Goal: Information Seeking & Learning: Get advice/opinions

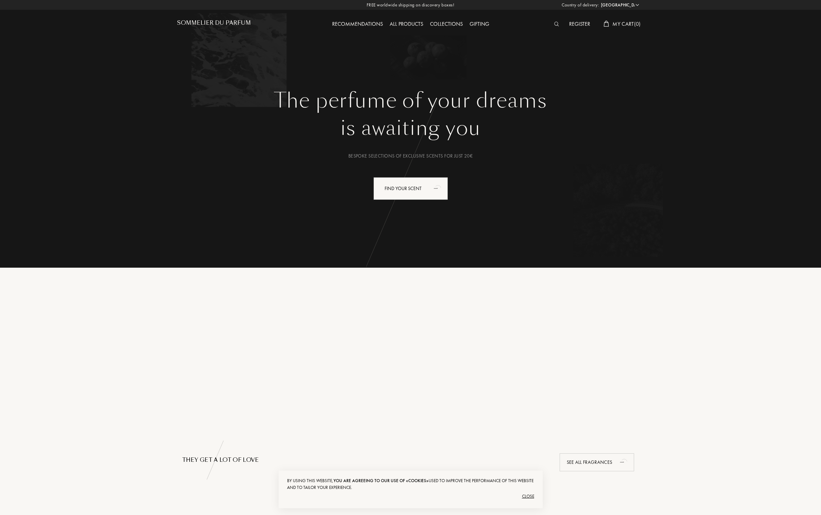
select select "FR"
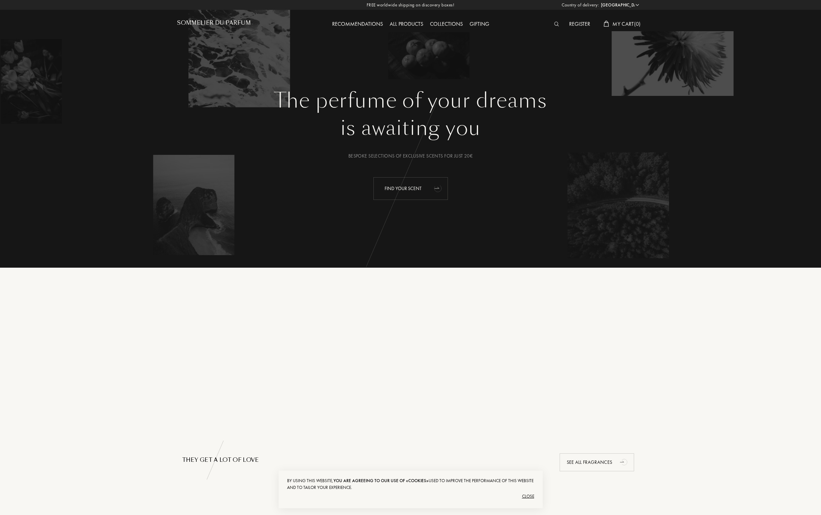
click at [415, 190] on div "Find your scent" at bounding box center [411, 188] width 75 height 23
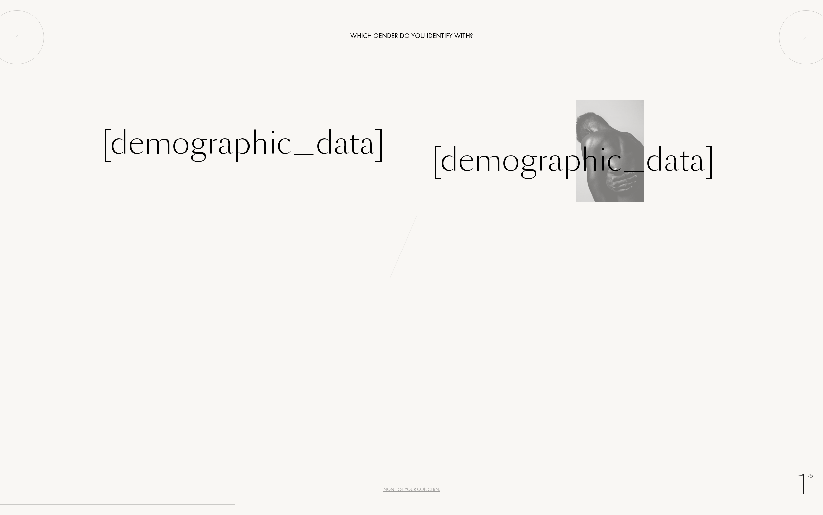
click at [472, 167] on div "[DEMOGRAPHIC_DATA]" at bounding box center [573, 161] width 283 height 46
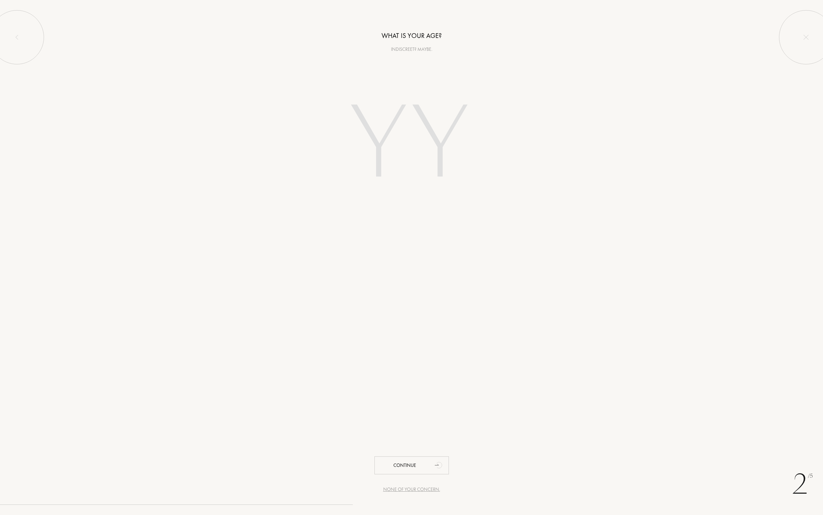
click at [405, 49] on div "Indiscreet? Maybe." at bounding box center [411, 49] width 823 height 7
click at [416, 467] on div "Continue" at bounding box center [412, 465] width 75 height 18
click at [413, 89] on input "text" at bounding box center [411, 89] width 271 height 24
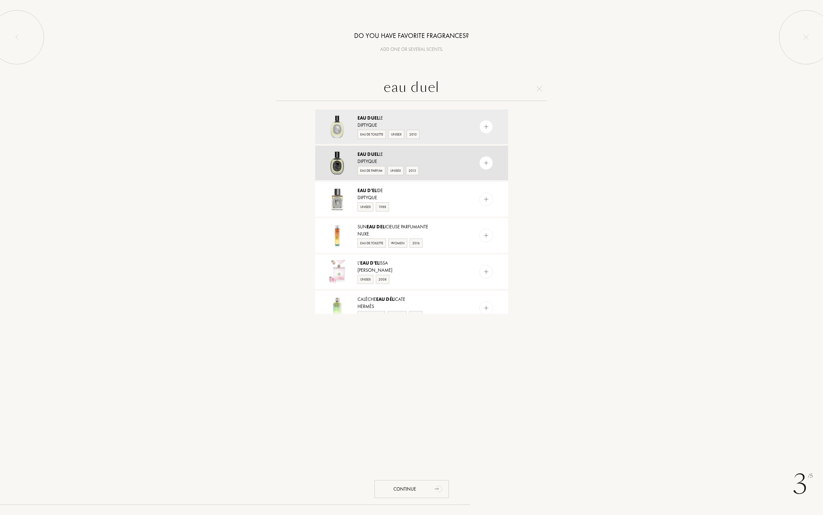
type input "eau duel"
click at [484, 164] on img at bounding box center [486, 163] width 6 height 6
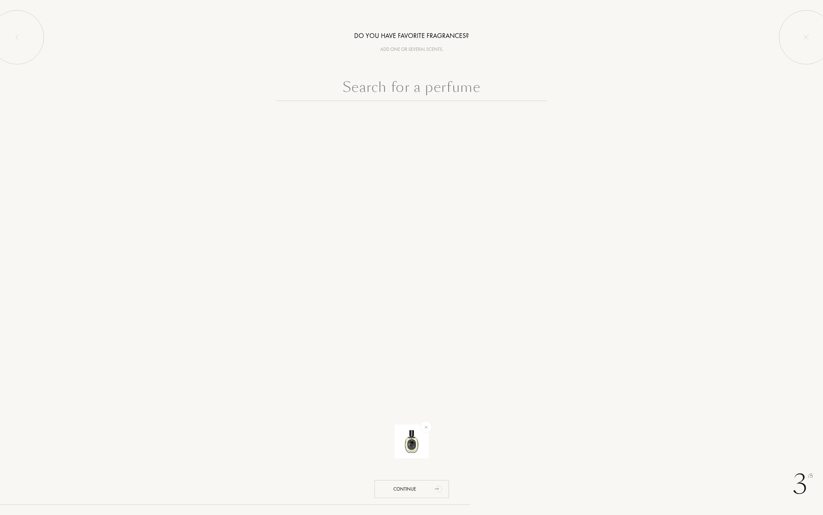
click at [393, 88] on input "text" at bounding box center [411, 89] width 271 height 24
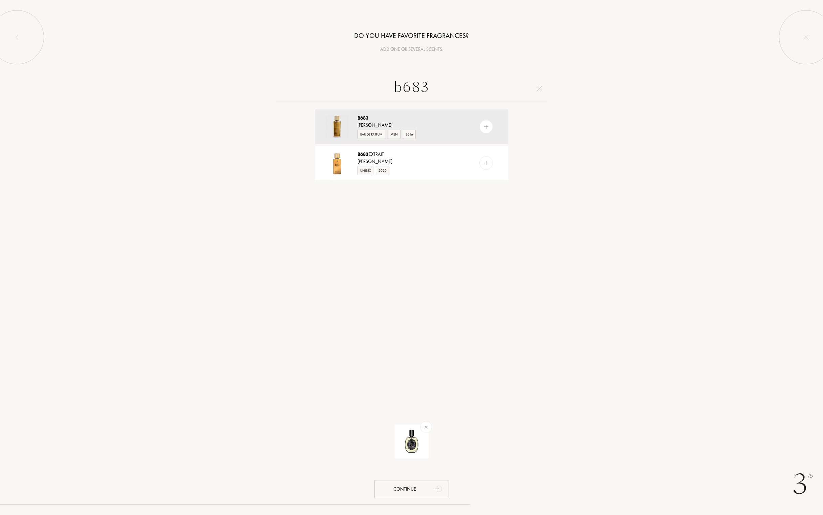
type input "b683"
click at [488, 125] on img at bounding box center [486, 127] width 6 height 6
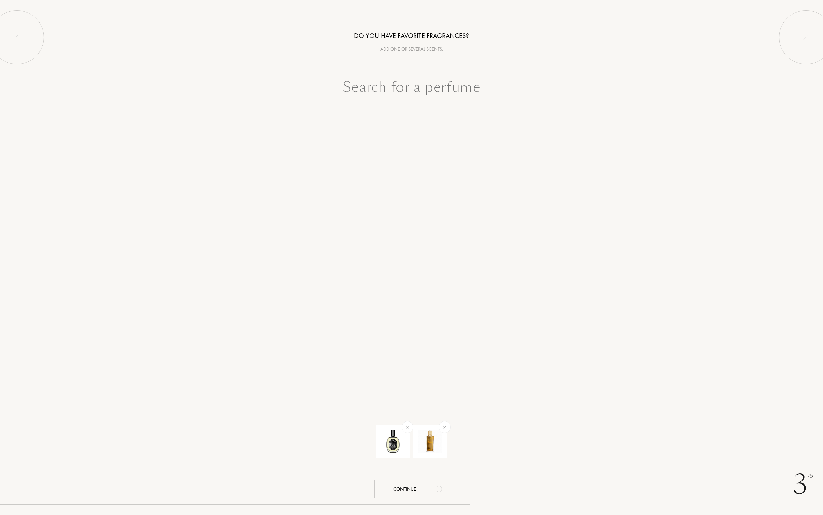
click at [395, 87] on input "text" at bounding box center [411, 89] width 271 height 24
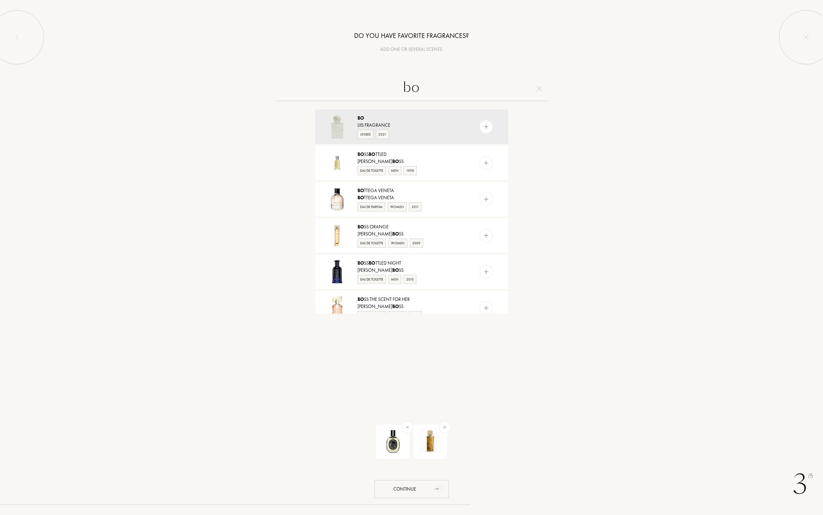
type input "b"
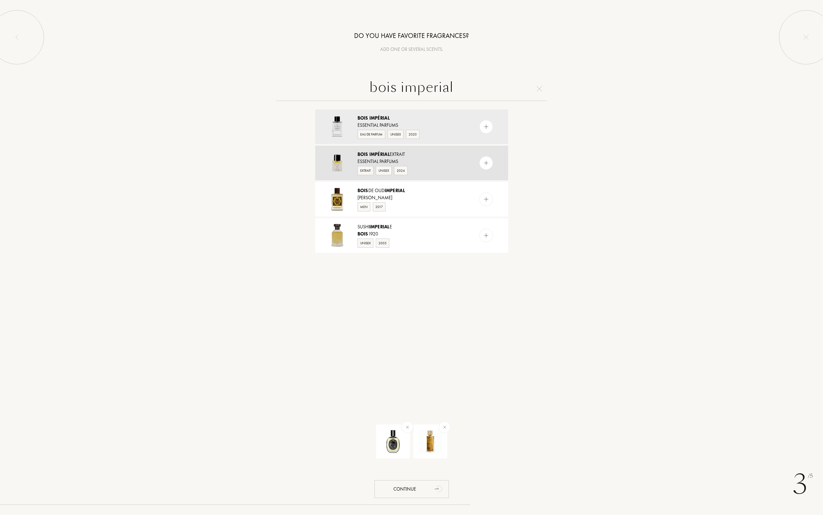
type input "bois imperial"
click at [489, 163] on div at bounding box center [487, 163] width 14 height 14
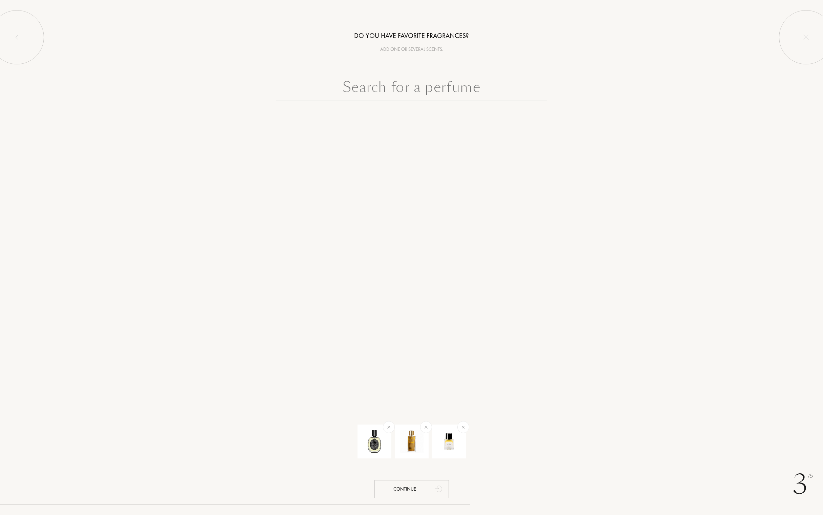
click at [386, 88] on input "text" at bounding box center [411, 89] width 271 height 24
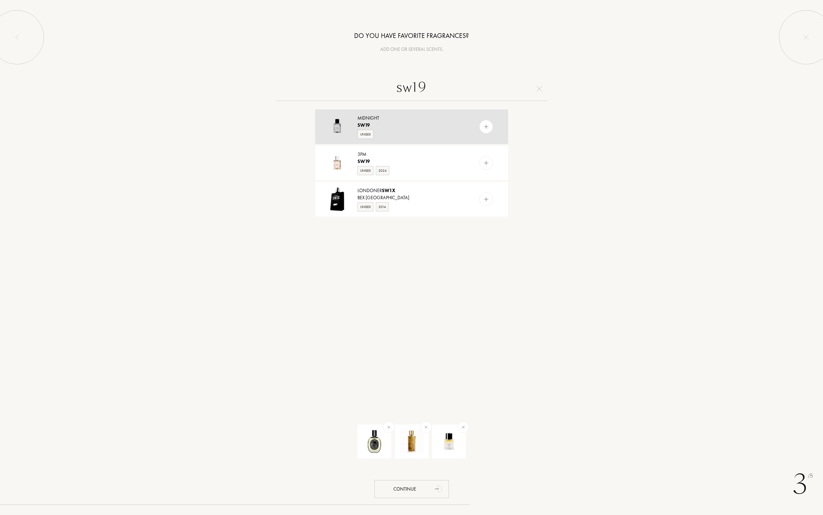
type input "sw19"
click at [486, 126] on img at bounding box center [486, 127] width 6 height 6
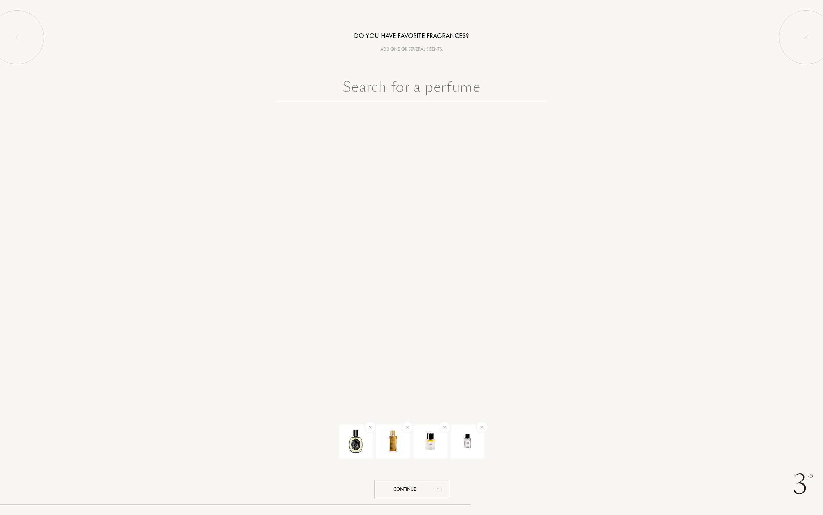
click at [423, 87] on input "text" at bounding box center [411, 89] width 271 height 24
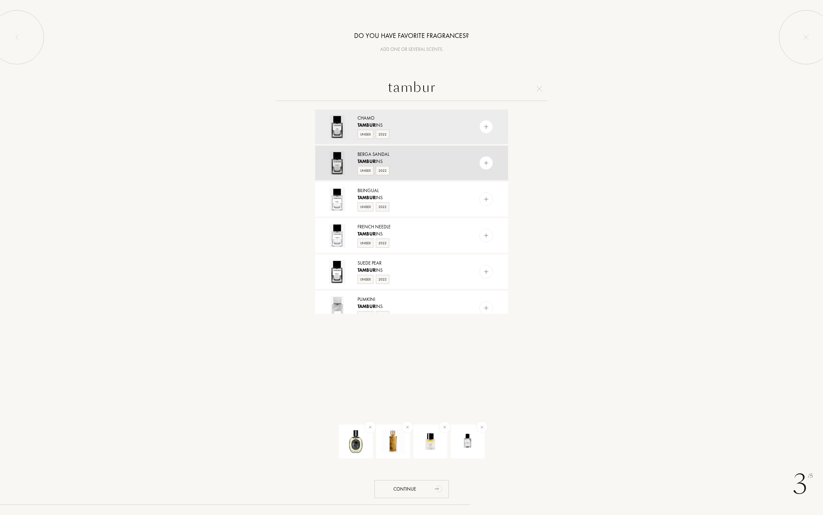
type input "tambur"
click at [460, 155] on div "Berga Sandal" at bounding box center [412, 154] width 108 height 7
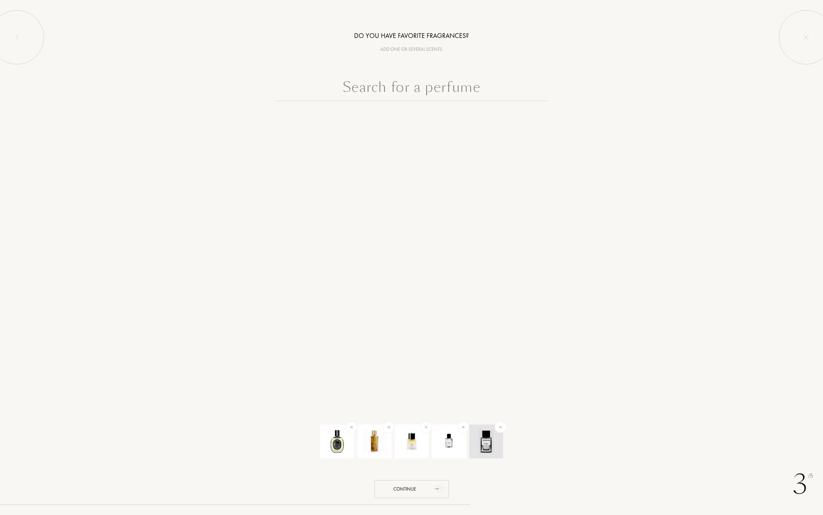
click at [487, 438] on img at bounding box center [487, 441] width 24 height 24
click at [385, 82] on input "text" at bounding box center [411, 89] width 271 height 24
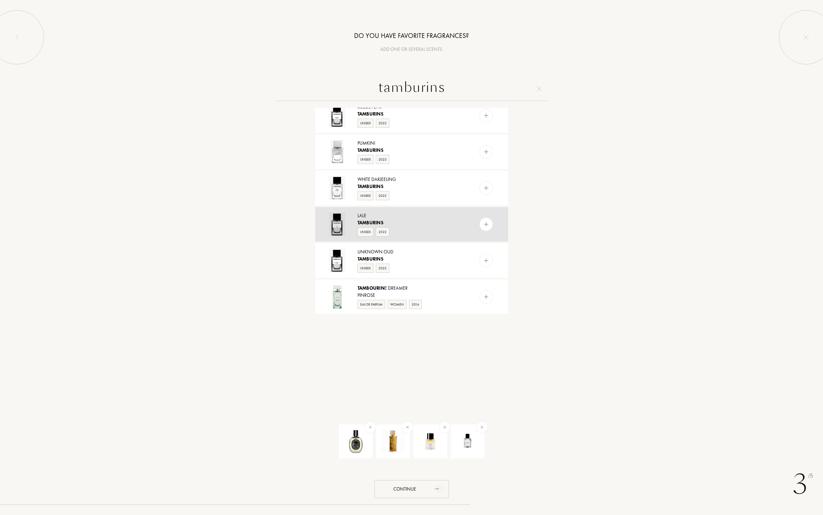
scroll to position [156, 0]
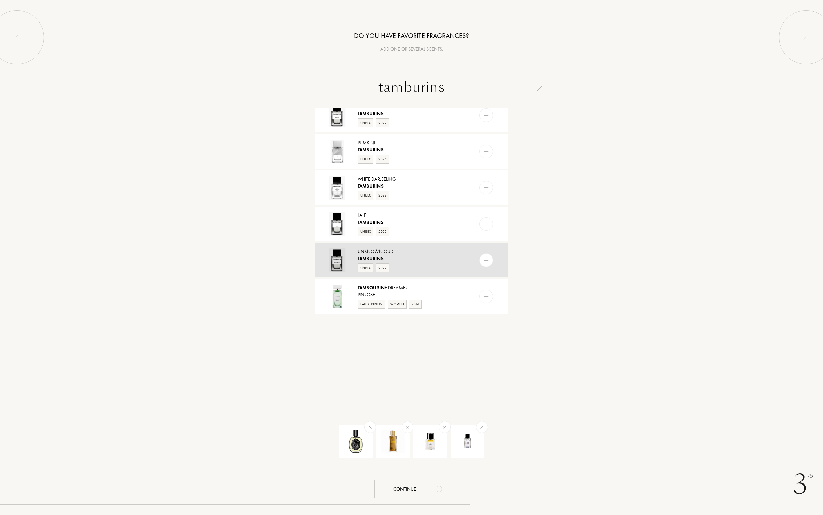
type input "tamburins"
click at [487, 260] on img at bounding box center [486, 260] width 6 height 6
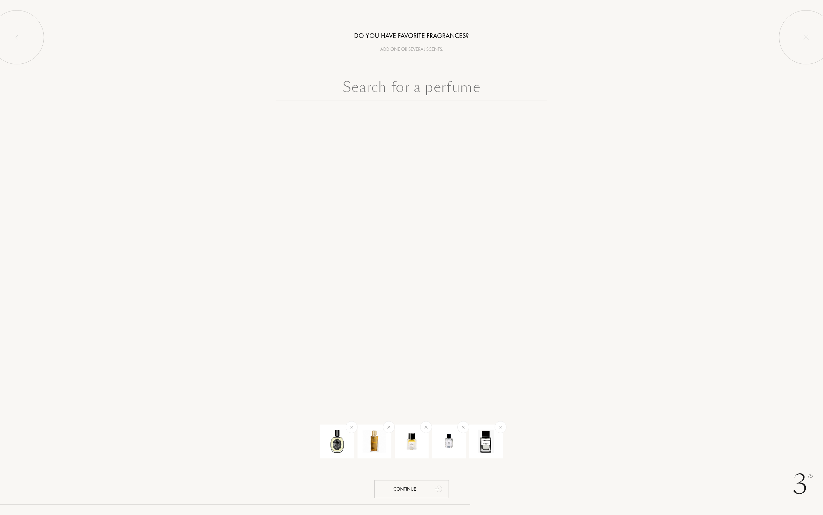
click at [402, 87] on input "text" at bounding box center [411, 89] width 271 height 24
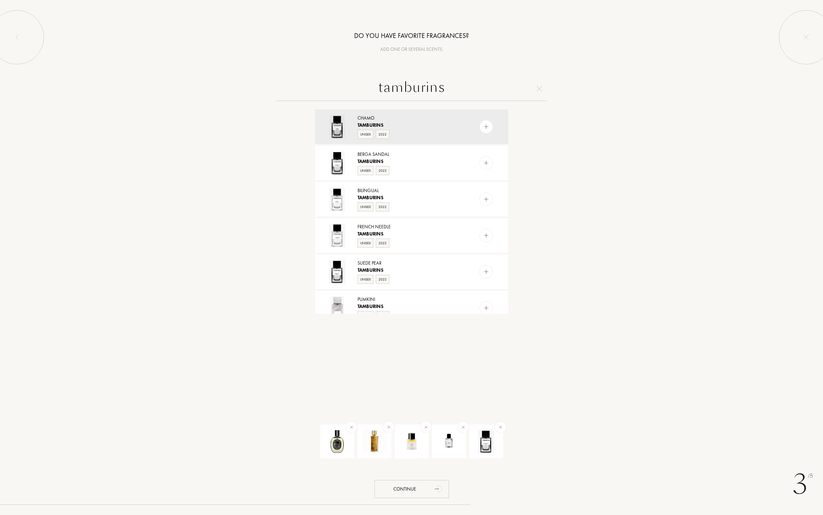
drag, startPoint x: 447, startPoint y: 87, endPoint x: 247, endPoint y: 68, distance: 201.4
click at [247, 68] on div "Do you have favorite fragrances? Add one or several scents. tamburins Chamo Tam…" at bounding box center [411, 157] width 823 height 314
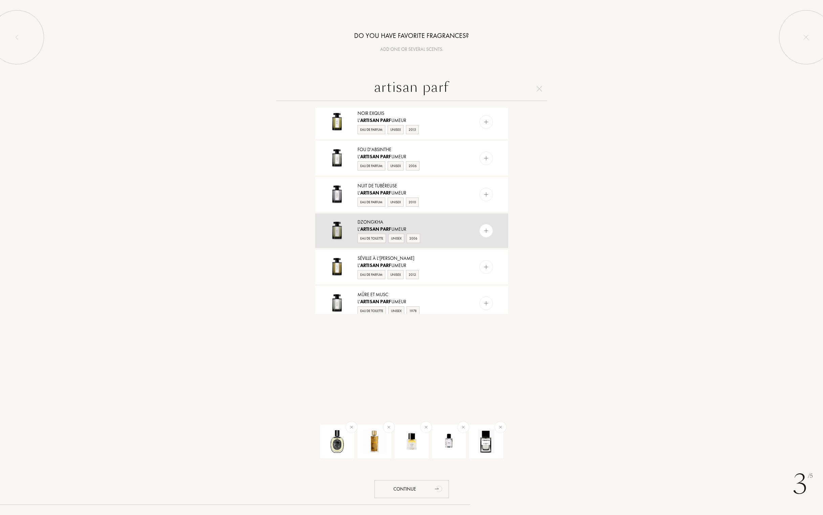
scroll to position [293, 0]
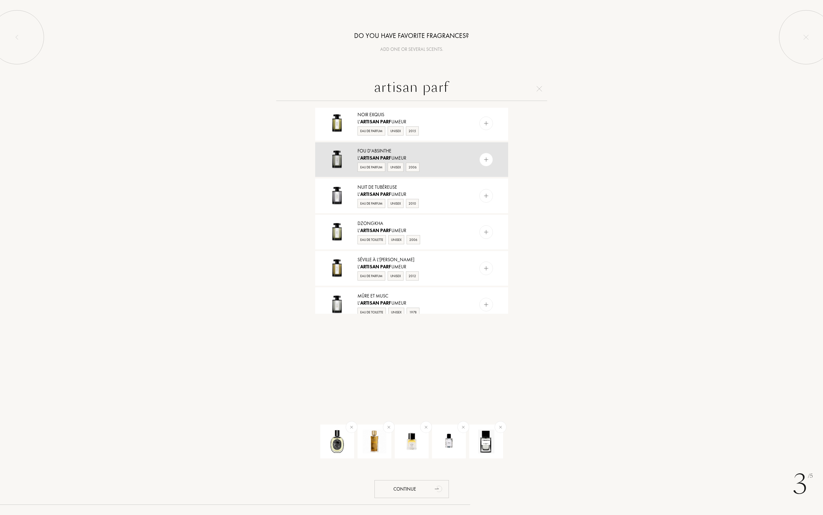
type input "artisan parf"
click at [486, 158] on img at bounding box center [486, 159] width 6 height 6
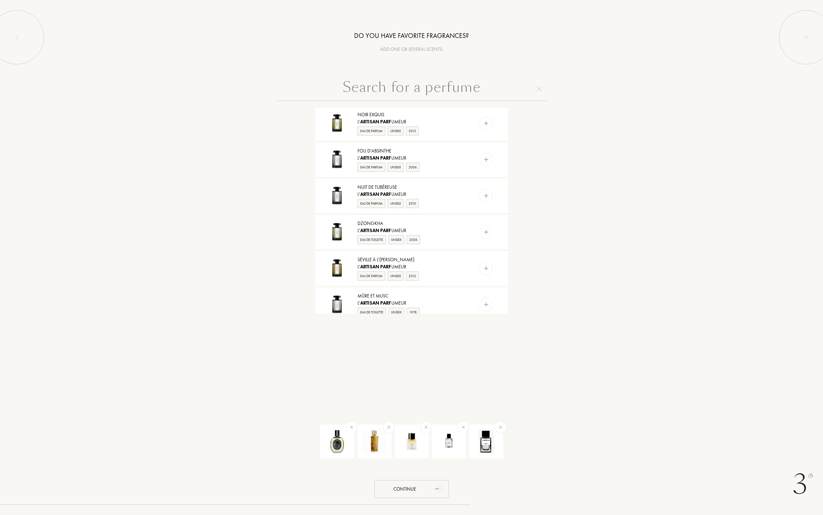
scroll to position [0, 0]
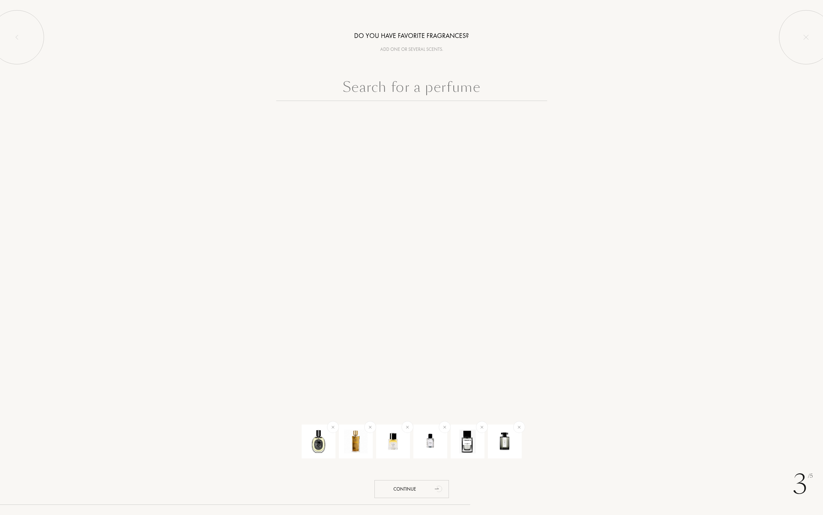
click at [370, 88] on input "text" at bounding box center [411, 89] width 271 height 24
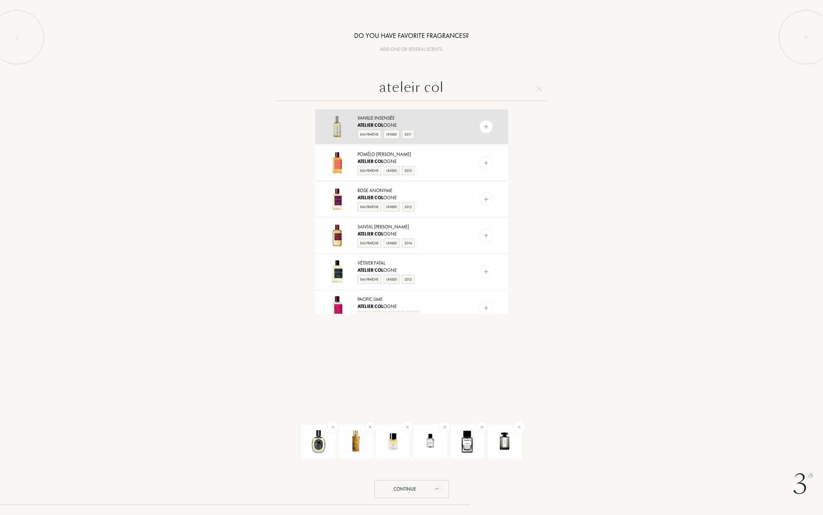
type input "ateleir col"
click at [483, 124] on img at bounding box center [486, 127] width 6 height 6
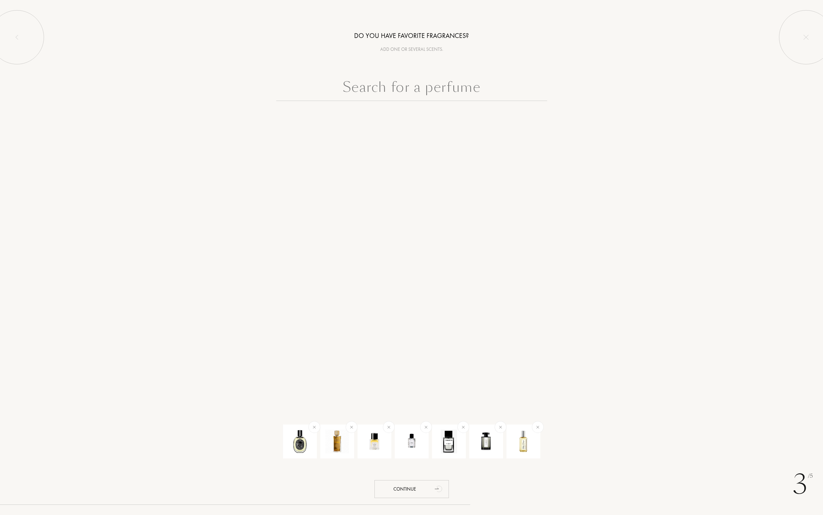
click at [367, 90] on input "text" at bounding box center [411, 89] width 271 height 24
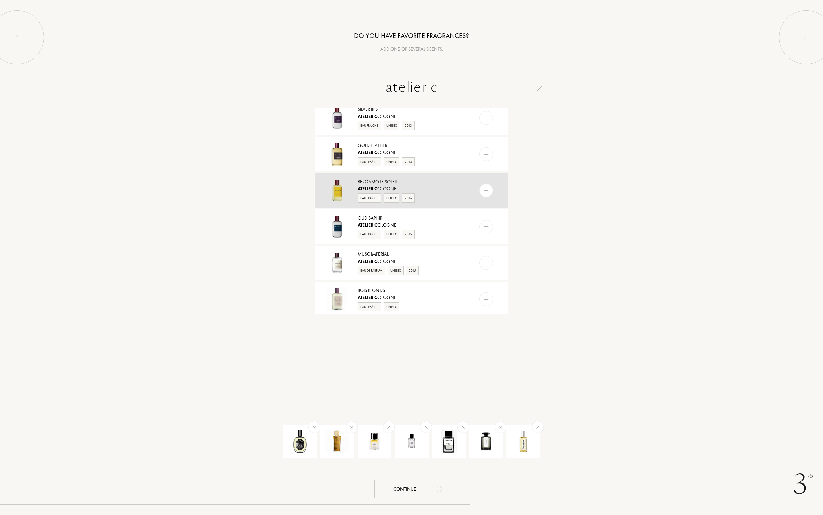
scroll to position [299, 0]
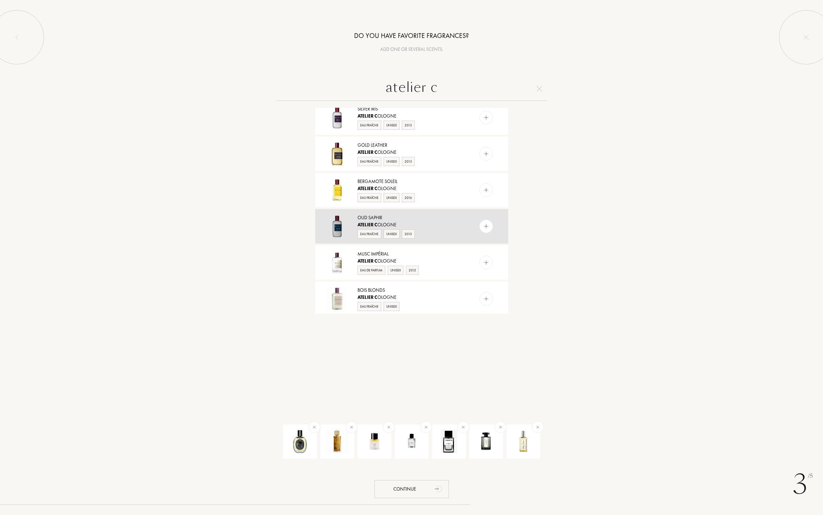
type input "atelier c"
click at [491, 226] on div at bounding box center [487, 226] width 14 height 14
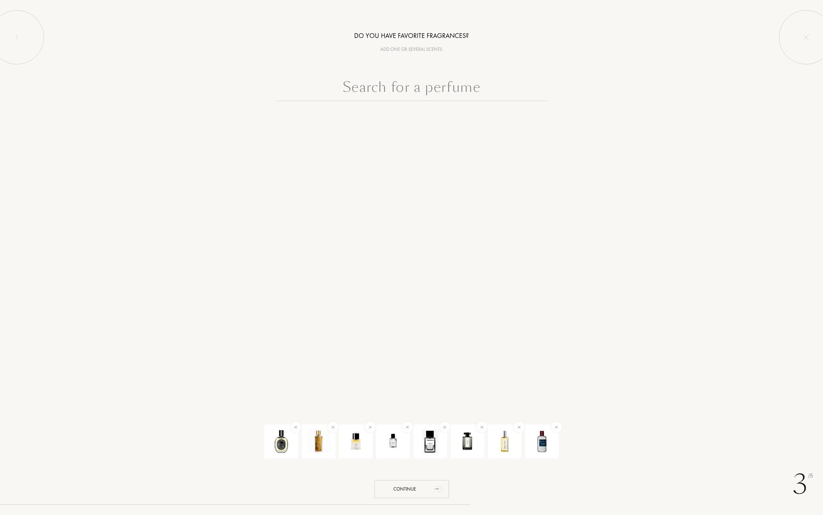
click at [382, 90] on input "text" at bounding box center [411, 89] width 271 height 24
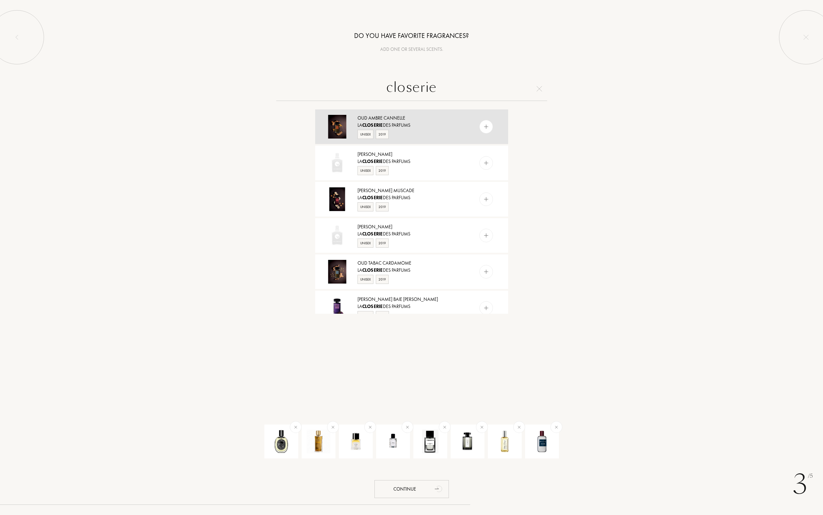
type input "closerie"
click at [493, 125] on div at bounding box center [499, 126] width 17 height 35
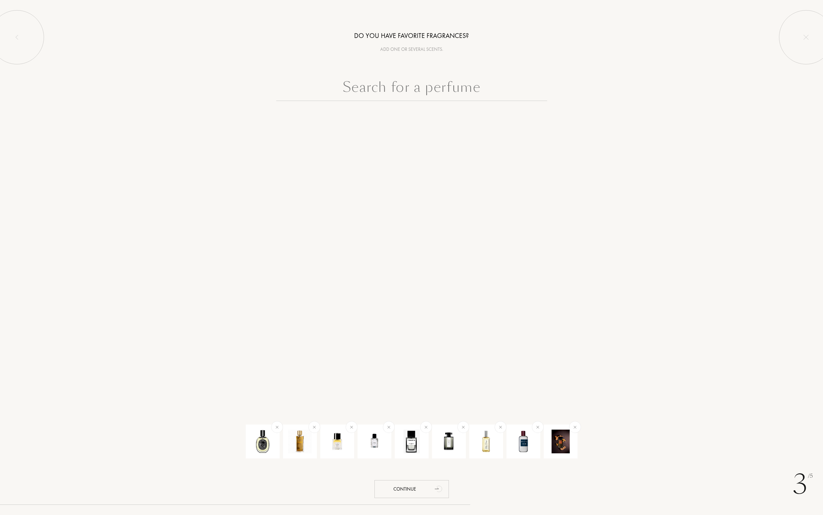
click at [421, 90] on input "text" at bounding box center [411, 89] width 271 height 24
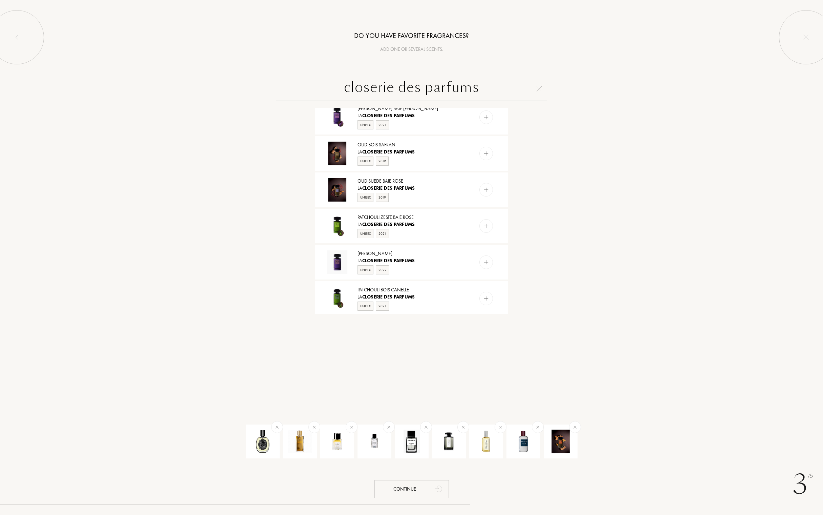
scroll to position [193, 0]
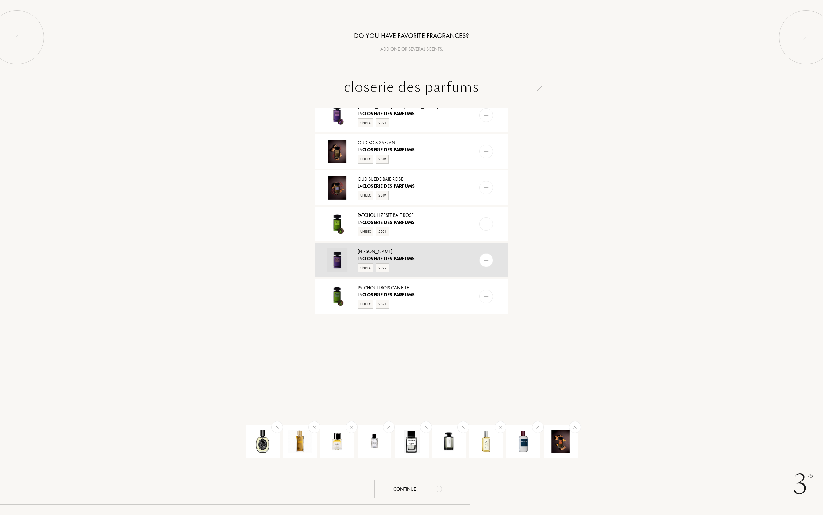
type input "closerie des parfums"
click at [486, 261] on img at bounding box center [486, 260] width 6 height 6
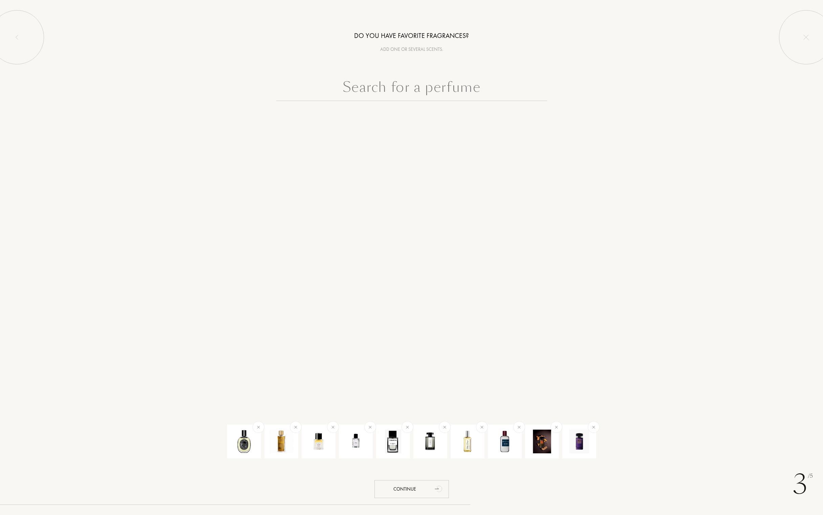
scroll to position [0, 0]
click at [400, 92] on input "text" at bounding box center [411, 89] width 271 height 24
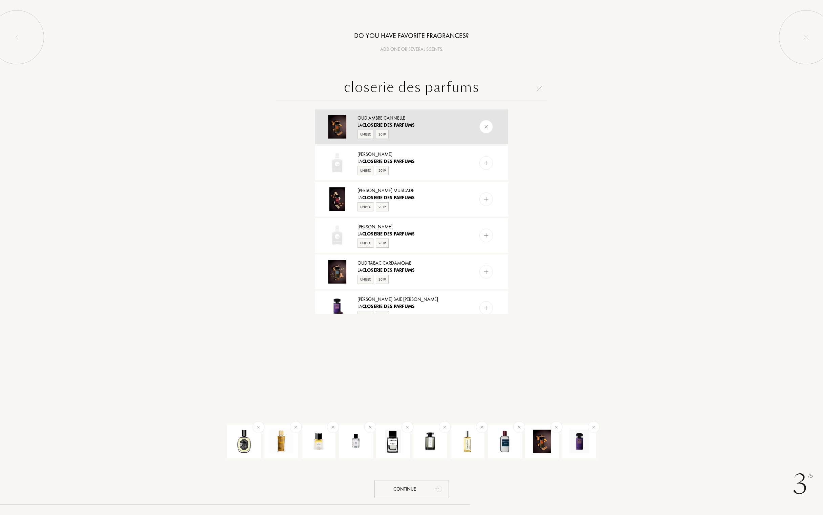
type input "closerie des parfums"
click at [484, 128] on img at bounding box center [486, 126] width 9 height 9
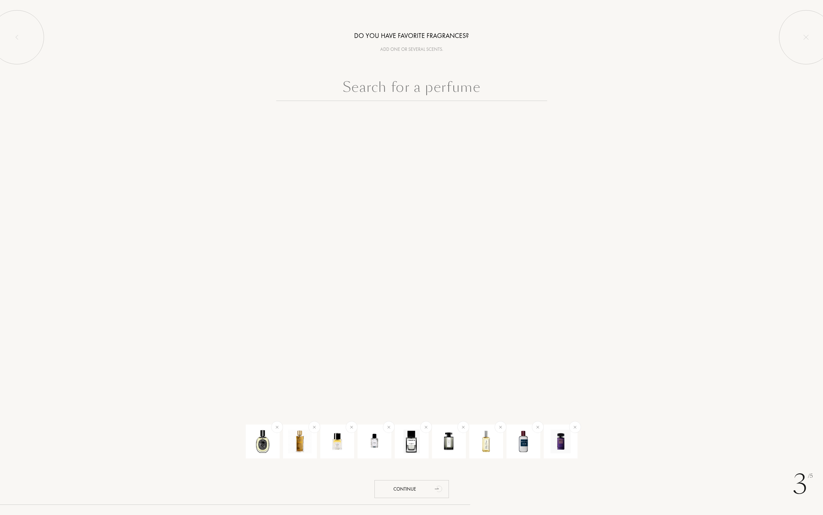
click at [406, 88] on input "text" at bounding box center [411, 89] width 271 height 24
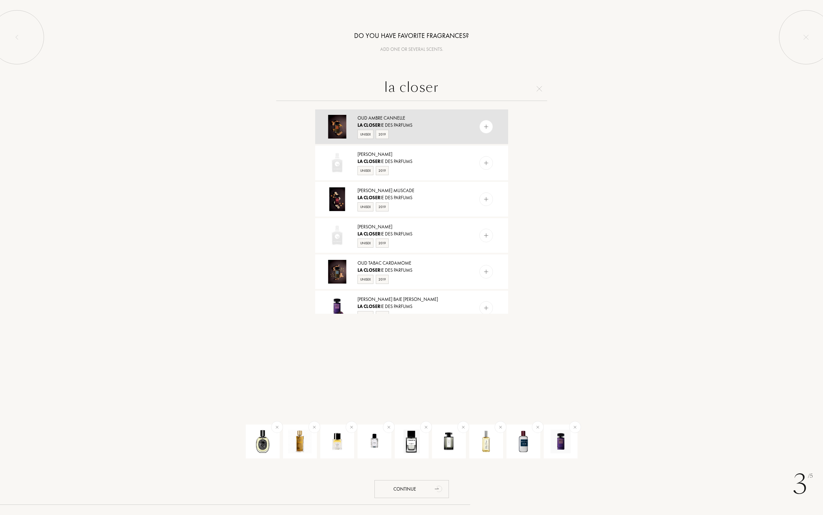
type input "la closer"
click at [483, 126] on img at bounding box center [486, 127] width 6 height 6
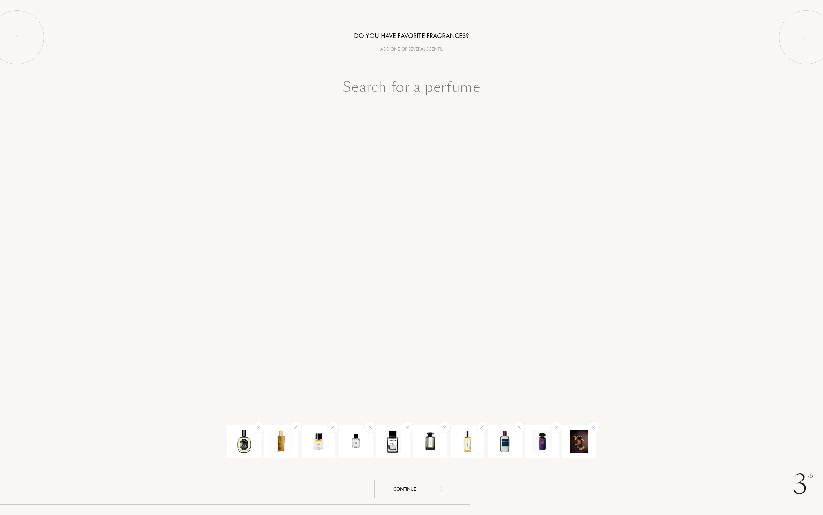
click at [436, 93] on input "text" at bounding box center [411, 89] width 271 height 24
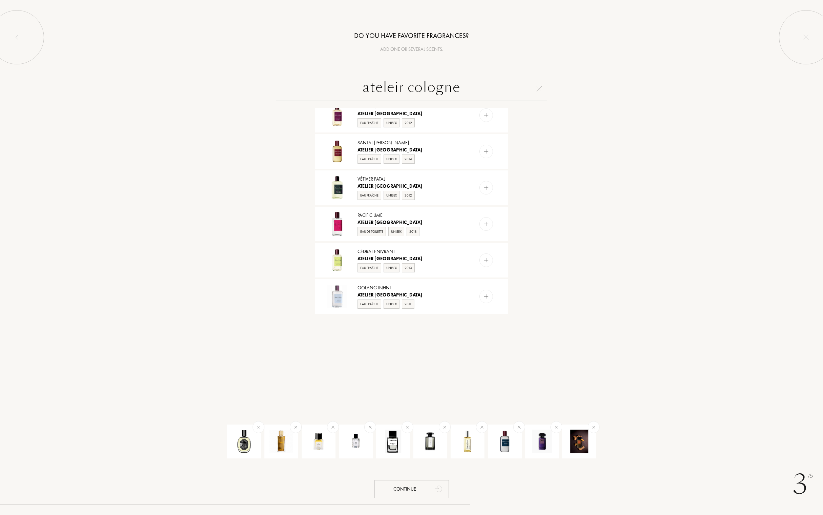
scroll to position [83, 0]
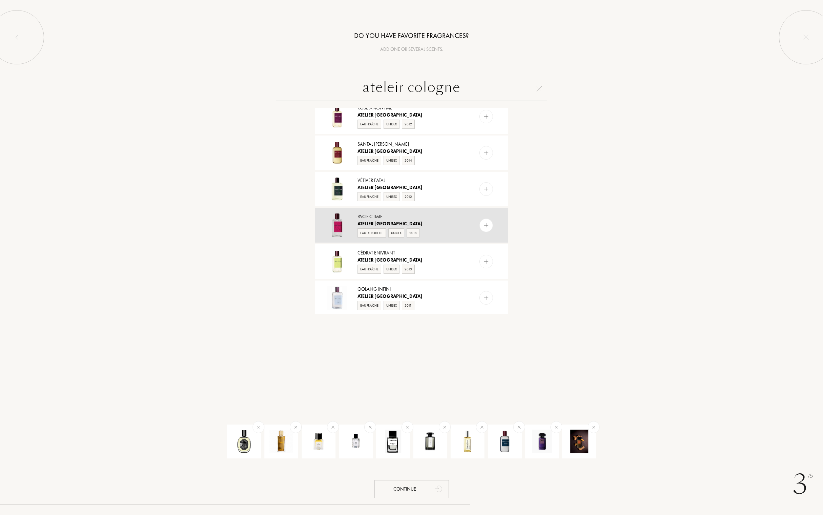
type input "ateleir cologne"
click at [483, 226] on img at bounding box center [486, 225] width 6 height 6
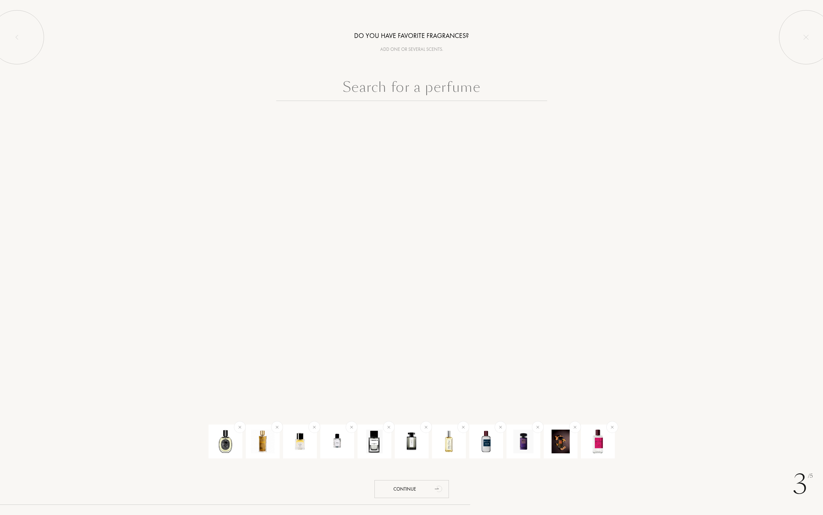
click at [370, 88] on input "text" at bounding box center [411, 89] width 271 height 24
type input "a"
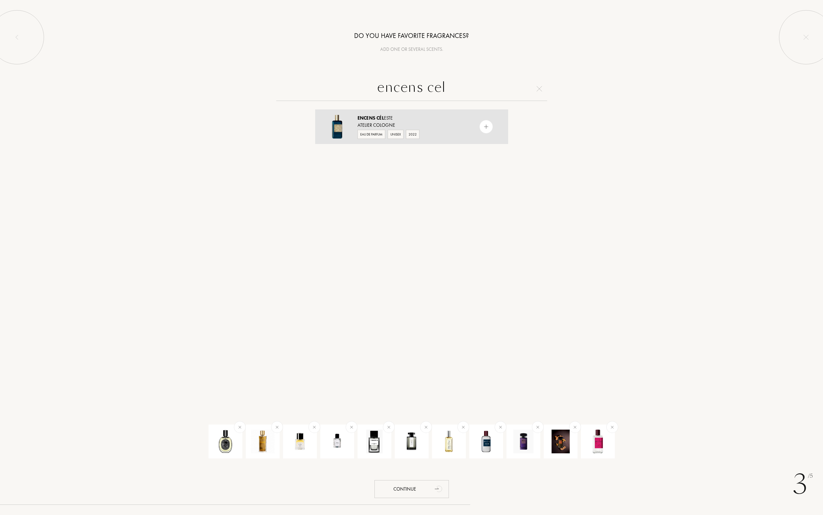
type input "encens cel"
click at [485, 127] on img at bounding box center [486, 127] width 6 height 6
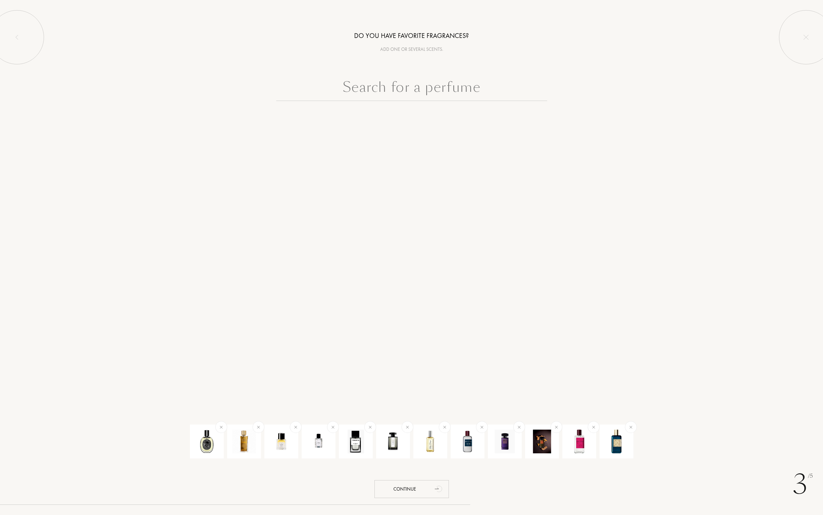
click at [425, 82] on input "text" at bounding box center [411, 89] width 271 height 24
